Goal: Task Accomplishment & Management: Use online tool/utility

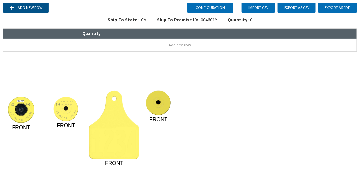
click at [21, 6] on button "Add new row" at bounding box center [26, 8] width 46 height 10
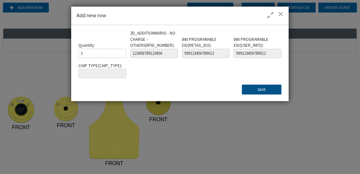
click at [258, 88] on button "Save" at bounding box center [262, 90] width 40 height 10
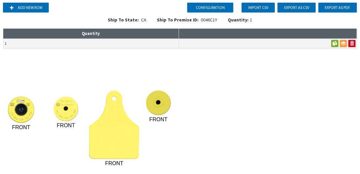
click at [108, 123] on image at bounding box center [114, 125] width 50 height 69
click at [113, 115] on image at bounding box center [114, 125] width 50 height 69
click at [120, 120] on image at bounding box center [114, 125] width 50 height 69
click at [111, 123] on image at bounding box center [114, 125] width 50 height 69
click at [118, 126] on image at bounding box center [114, 125] width 50 height 69
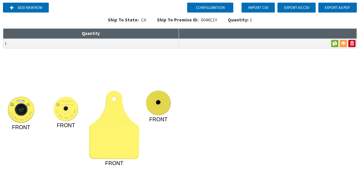
click at [115, 119] on image at bounding box center [114, 125] width 50 height 69
drag, startPoint x: 115, startPoint y: 119, endPoint x: 110, endPoint y: 140, distance: 21.3
click at [110, 140] on image at bounding box center [114, 125] width 50 height 69
click at [110, 142] on image at bounding box center [114, 125] width 50 height 69
drag, startPoint x: 113, startPoint y: 156, endPoint x: 117, endPoint y: 156, distance: 4.6
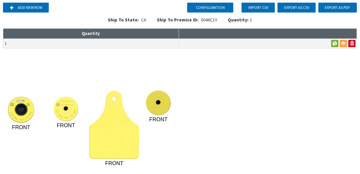
click at [114, 156] on image at bounding box center [114, 125] width 50 height 69
drag, startPoint x: 132, startPoint y: 152, endPoint x: 131, endPoint y: 147, distance: 5.0
click at [132, 152] on image at bounding box center [114, 125] width 50 height 69
click at [127, 128] on image at bounding box center [114, 125] width 50 height 69
click at [111, 98] on image at bounding box center [114, 125] width 50 height 69
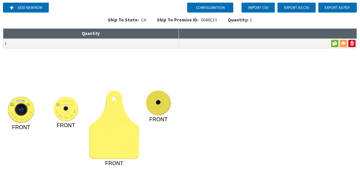
click at [114, 113] on image at bounding box center [114, 125] width 50 height 69
click at [220, 9] on button "Configuration" at bounding box center [210, 8] width 46 height 10
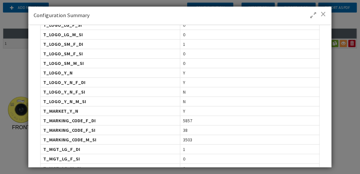
scroll to position [320, 0]
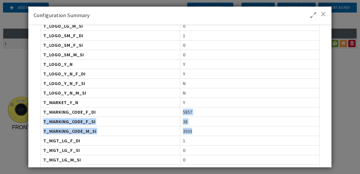
drag, startPoint x: 181, startPoint y: 106, endPoint x: 199, endPoint y: 124, distance: 25.0
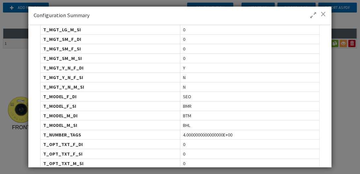
scroll to position [452, 0]
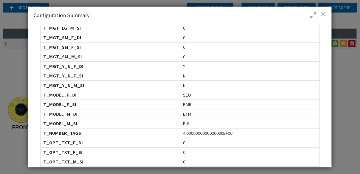
click at [324, 15] on span at bounding box center [324, 14] width 6 height 7
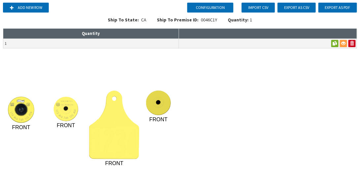
click at [117, 122] on image at bounding box center [114, 125] width 50 height 69
drag, startPoint x: 113, startPoint y: 121, endPoint x: 115, endPoint y: 128, distance: 7.4
click at [113, 121] on image at bounding box center [114, 125] width 50 height 69
drag, startPoint x: 115, startPoint y: 128, endPoint x: 117, endPoint y: 139, distance: 11.3
click at [116, 131] on image at bounding box center [114, 125] width 50 height 69
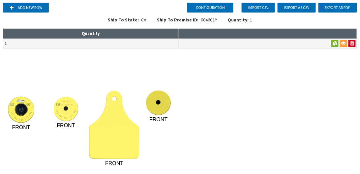
click at [117, 140] on image at bounding box center [114, 125] width 50 height 69
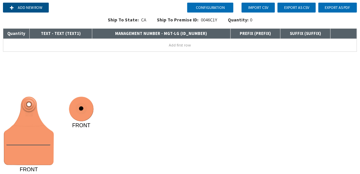
click at [30, 6] on button "Add new row" at bounding box center [26, 8] width 46 height 10
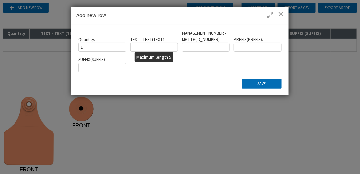
click at [145, 47] on input "text" at bounding box center [153, 47] width 47 height 9
type input "TEXT1"
type input "a"
type input "12345"
click at [266, 89] on div "Quantity : 1 TEXT - TEXT ( TEXT1 ) : TEXT1 MANAGEMENT NUMBER - MGT-LG ( ID_NUMB…" at bounding box center [180, 60] width 218 height 70
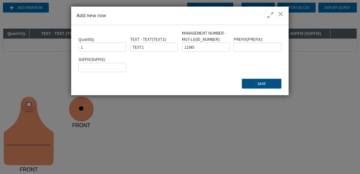
click at [267, 84] on button "Save" at bounding box center [262, 84] width 40 height 10
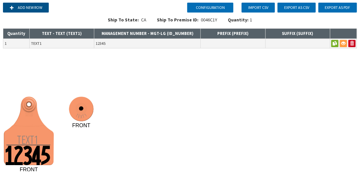
click at [32, 8] on button "Add new row" at bounding box center [26, 8] width 46 height 10
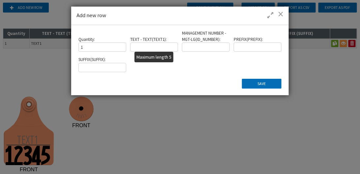
click at [145, 46] on input "text" at bounding box center [153, 47] width 47 height 9
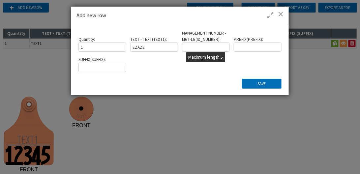
type input "EZAZE"
click at [195, 46] on input "text" at bounding box center [205, 47] width 47 height 9
type input "A"
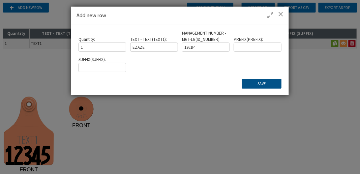
type input "1361P"
click at [272, 83] on button "Save" at bounding box center [262, 84] width 40 height 10
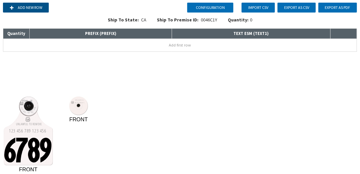
click at [22, 5] on button "Add new row" at bounding box center [26, 8] width 46 height 10
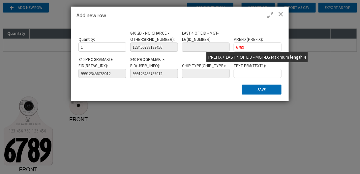
click at [253, 47] on input "6789" at bounding box center [257, 47] width 47 height 9
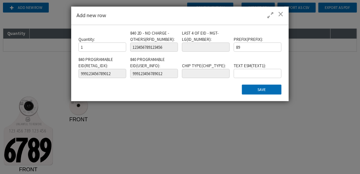
type input "9"
type input "1234"
click at [259, 71] on input "text" at bounding box center [257, 73] width 47 height 9
type input "EZAZA"
click at [261, 90] on button "Save" at bounding box center [262, 90] width 40 height 10
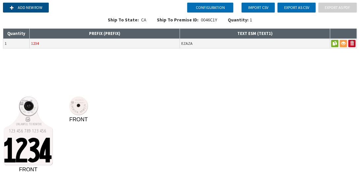
click at [35, 9] on button "Add new row" at bounding box center [26, 8] width 46 height 10
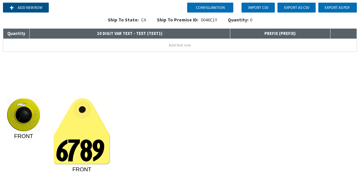
click at [35, 7] on button "Add new row" at bounding box center [26, 8] width 46 height 10
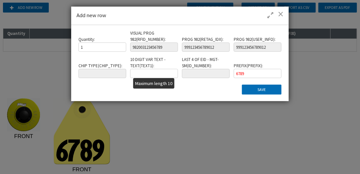
click at [154, 73] on input "text" at bounding box center [153, 73] width 47 height 9
type input "1234567890"
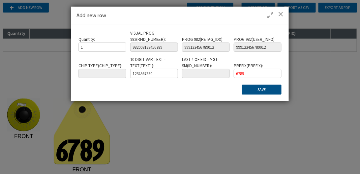
click at [261, 92] on button "Save" at bounding box center [262, 90] width 40 height 10
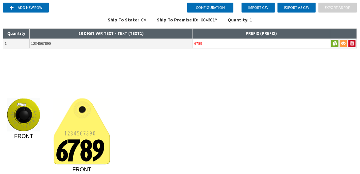
drag, startPoint x: 215, startPoint y: 43, endPoint x: 187, endPoint y: 41, distance: 28.1
click at [187, 41] on tr "1 1234567890 6789" at bounding box center [180, 44] width 354 height 10
